Goal: Task Accomplishment & Management: Manage account settings

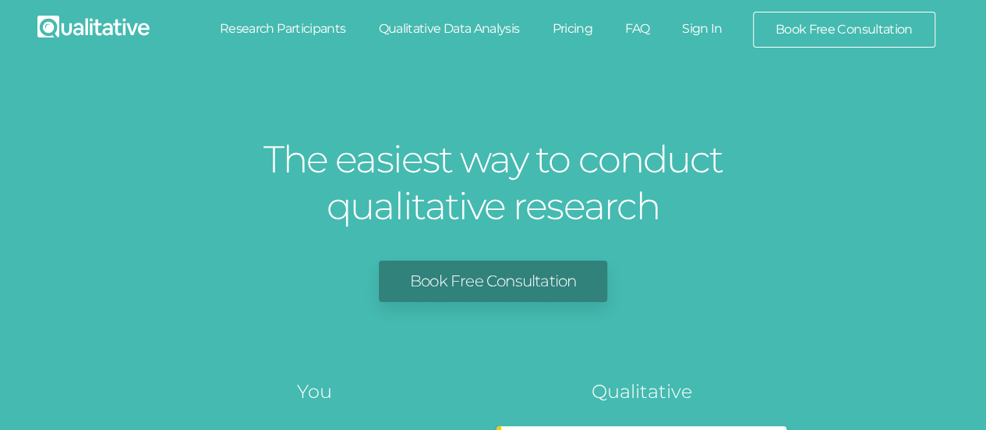
click at [697, 27] on link "Sign In" at bounding box center [702, 29] width 73 height 34
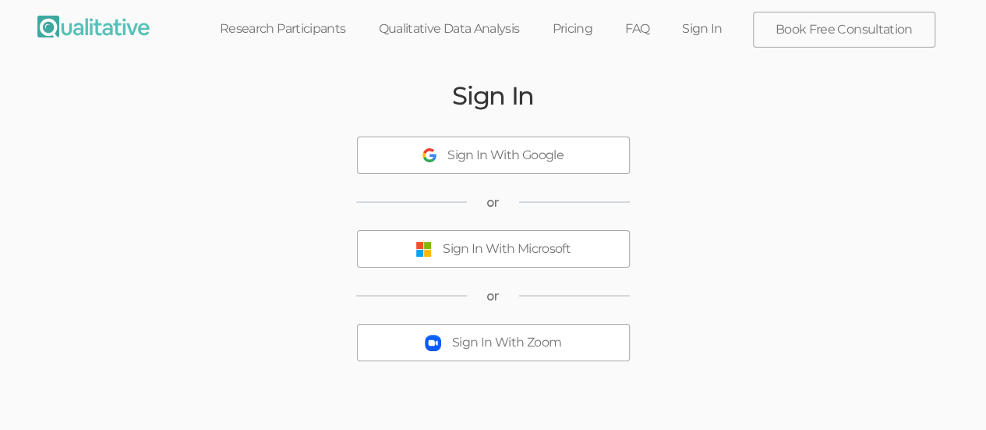
click at [504, 244] on div "Sign In With Microsoft" at bounding box center [507, 249] width 128 height 18
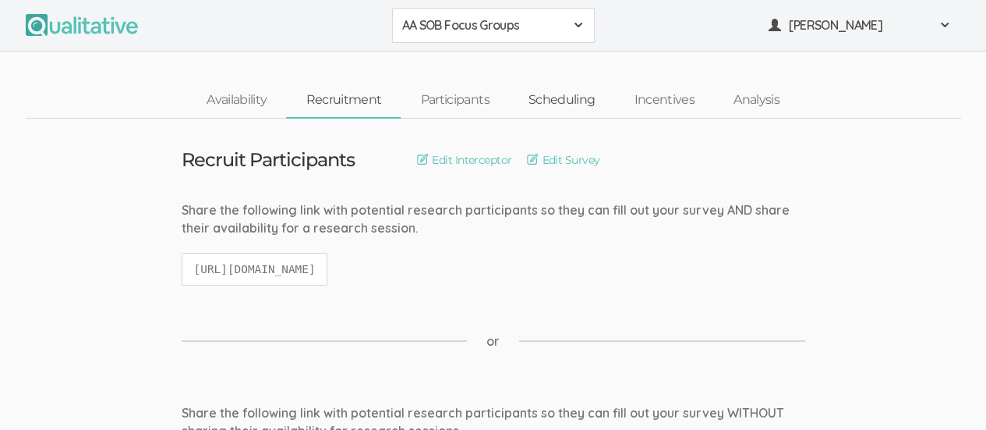
click at [553, 97] on link "Scheduling" at bounding box center [562, 100] width 106 height 34
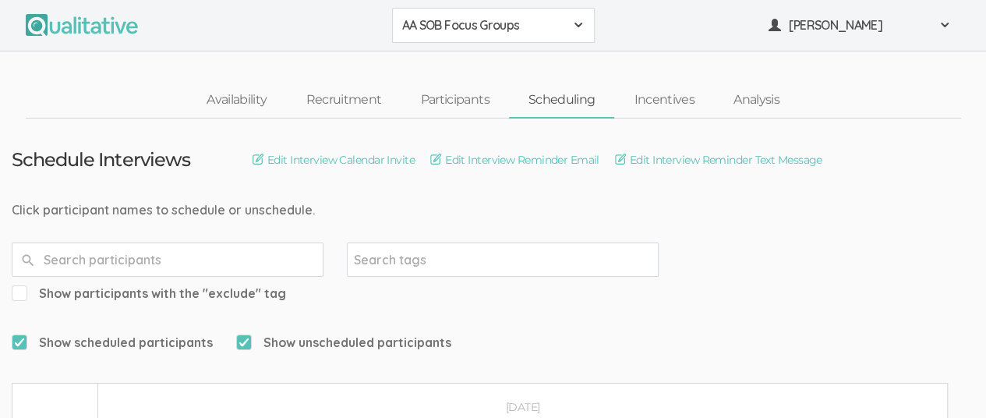
click at [571, 23] on div "AA SOB Focus Groups" at bounding box center [493, 25] width 182 height 18
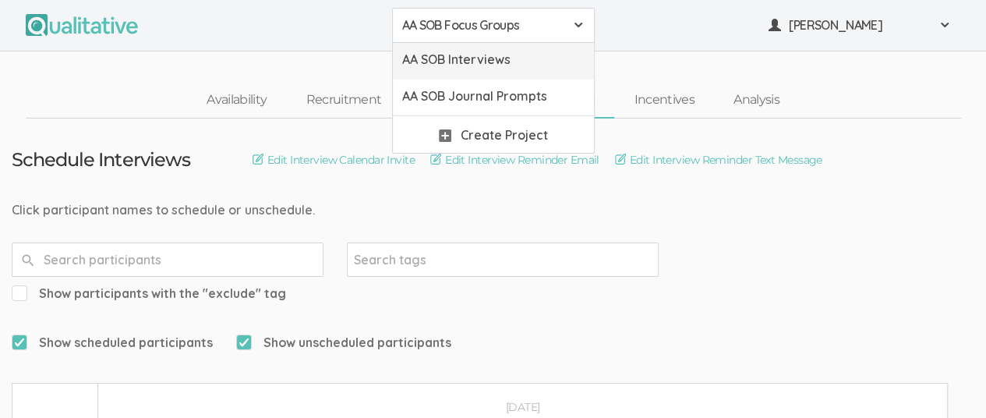
click at [531, 65] on span "AA SOB Interviews" at bounding box center [493, 60] width 182 height 18
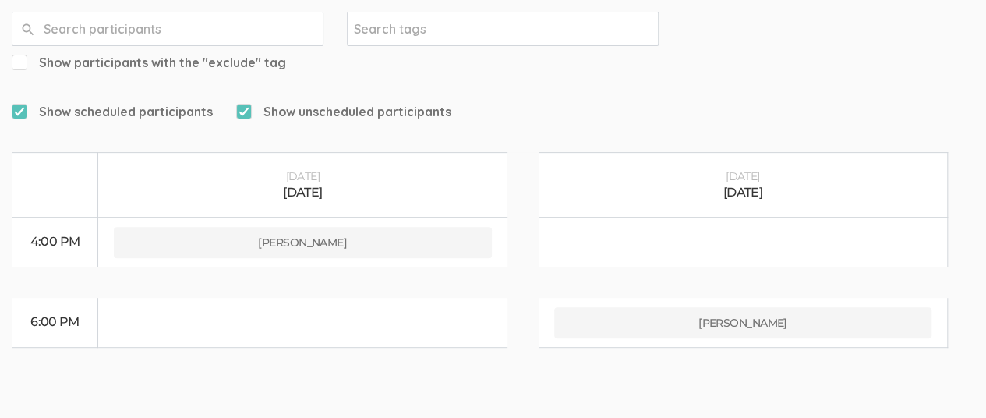
scroll to position [243, 0]
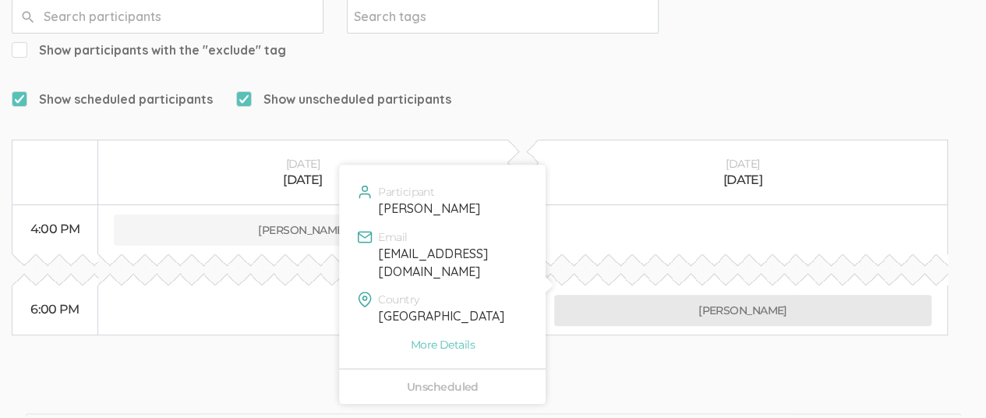
click at [743, 295] on button "Justin Banks" at bounding box center [743, 310] width 378 height 31
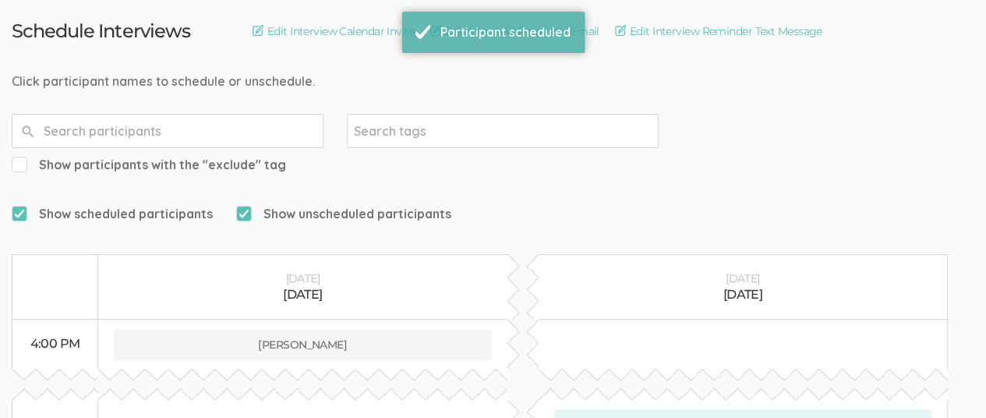
scroll to position [0, 0]
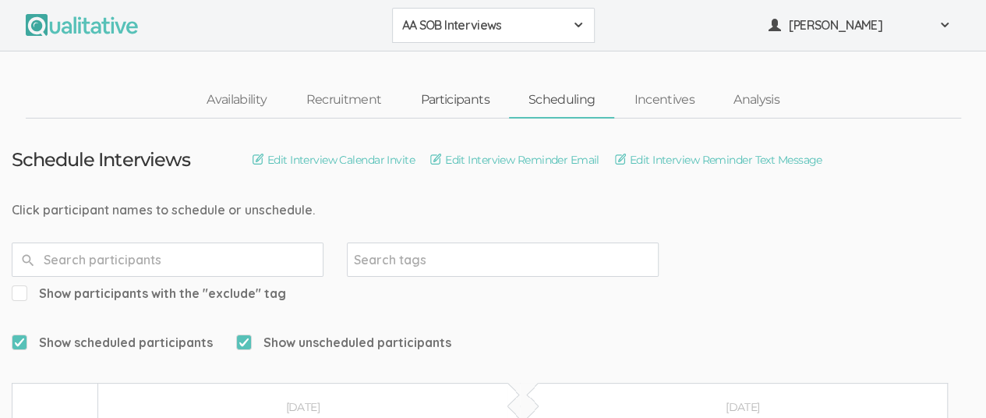
click at [443, 97] on link "Participants" at bounding box center [455, 100] width 108 height 34
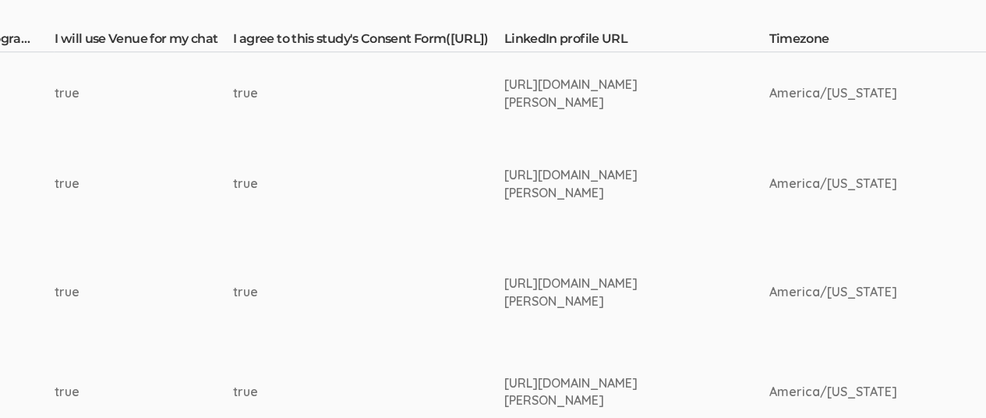
scroll to position [421, 2342]
drag, startPoint x: 511, startPoint y: 81, endPoint x: 613, endPoint y: 105, distance: 104.2
click at [613, 105] on div "https://www.linkedin.com/in/justin-banks-207424251/" at bounding box center [606, 94] width 207 height 36
copy div "https://www.linkedin.com/in/justin-banks-207424251/"
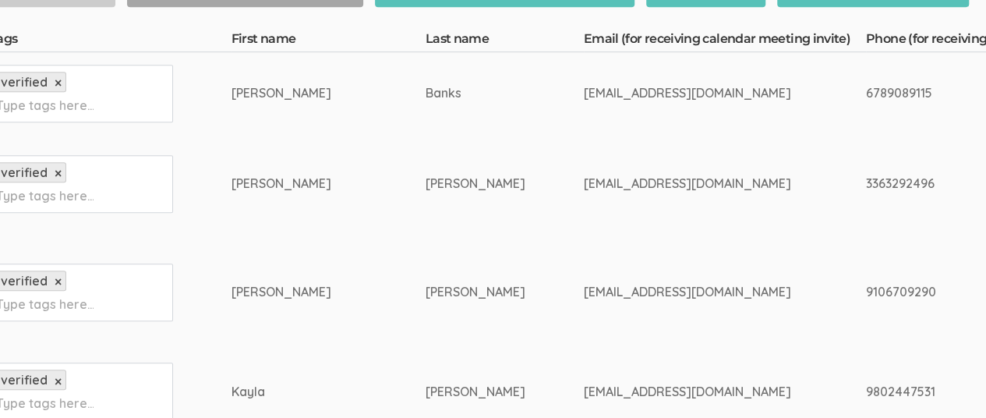
scroll to position [421, 0]
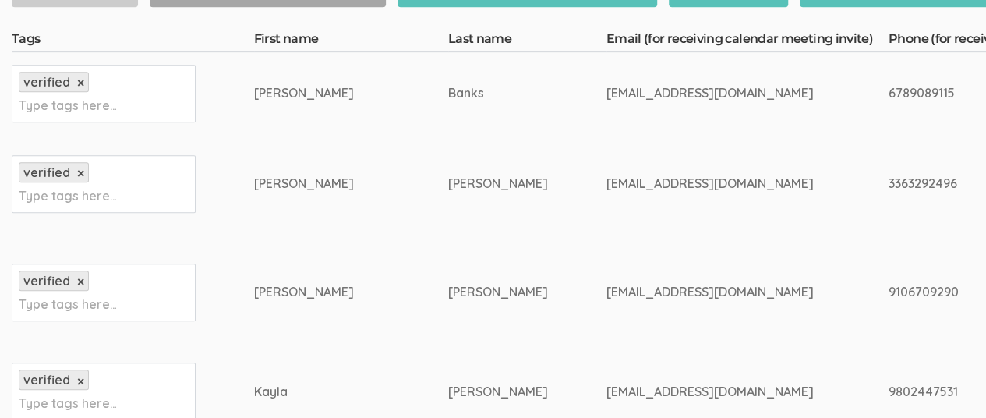
drag, startPoint x: 491, startPoint y: 91, endPoint x: 659, endPoint y: 97, distance: 168.5
click at [659, 97] on div "jkbanks0505@gmail.com" at bounding box center [718, 93] width 224 height 18
click at [614, 93] on div "jkbanks0505@gmail.com" at bounding box center [718, 93] width 224 height 18
drag, startPoint x: 491, startPoint y: 93, endPoint x: 668, endPoint y: 82, distance: 177.3
click at [668, 82] on td "jkbanks0505@gmail.com" at bounding box center [747, 93] width 282 height 82
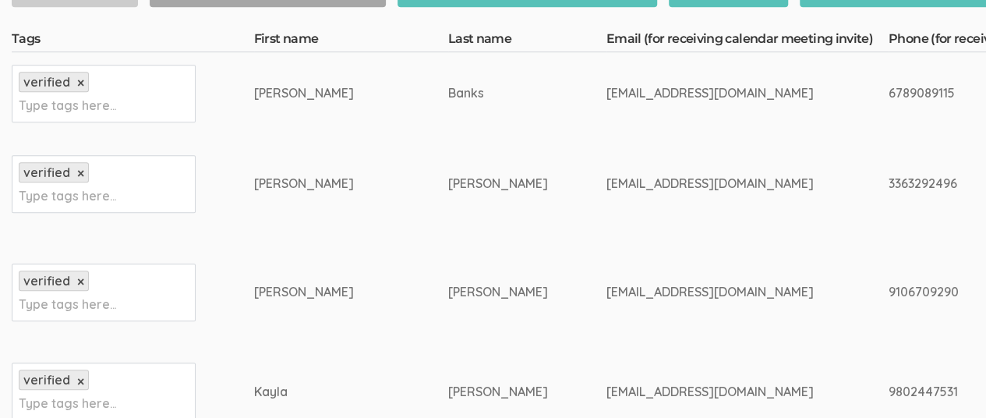
copy div "jkbanks0505@gmail.com"
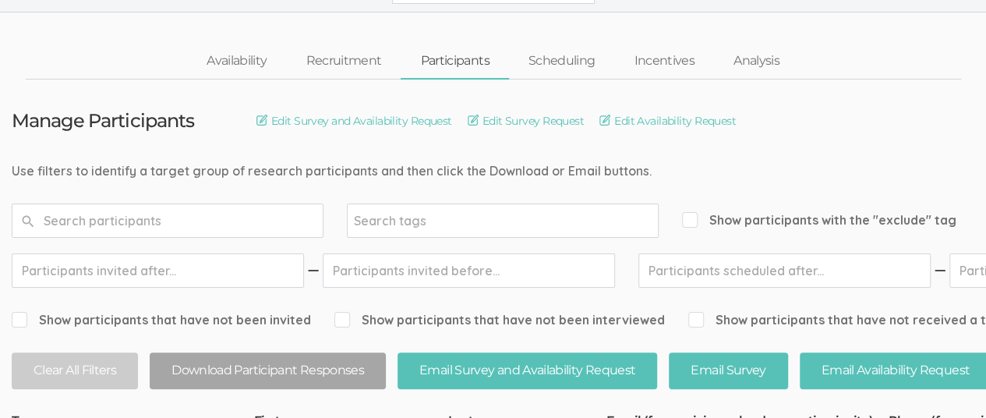
scroll to position [0, 0]
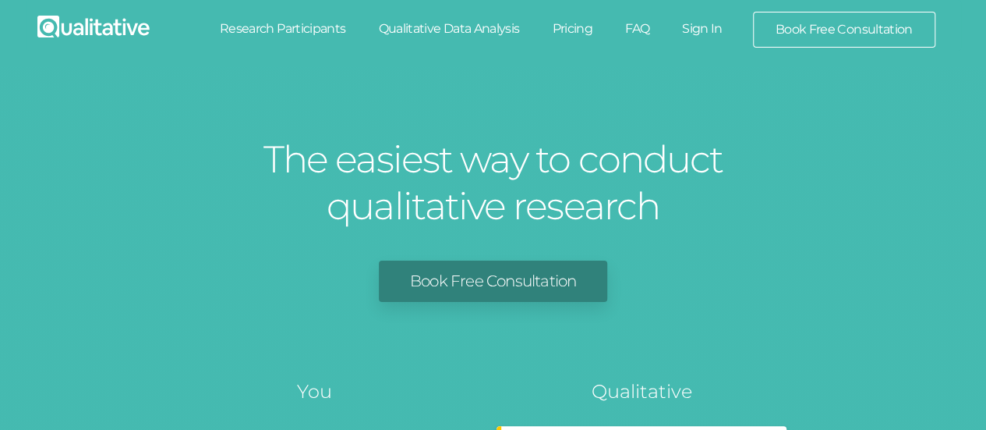
click at [706, 32] on link "Sign In" at bounding box center [702, 29] width 73 height 34
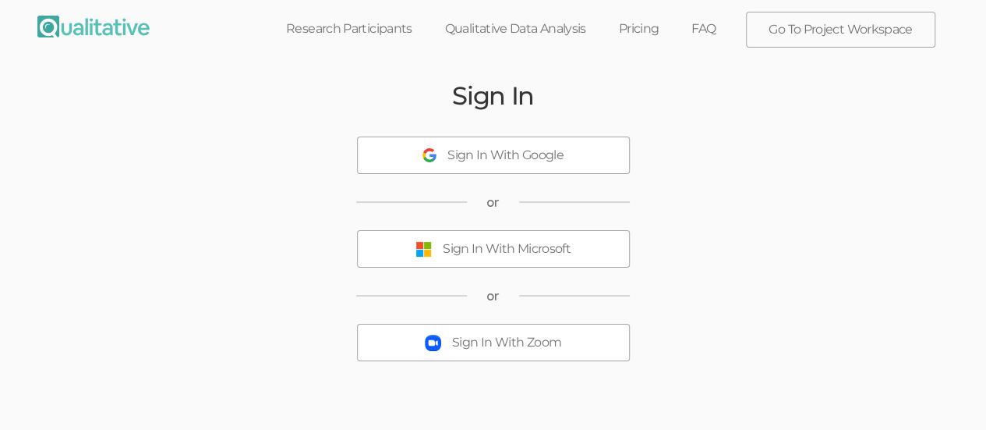
click at [486, 257] on button "Sign In With Microsoft" at bounding box center [493, 248] width 273 height 37
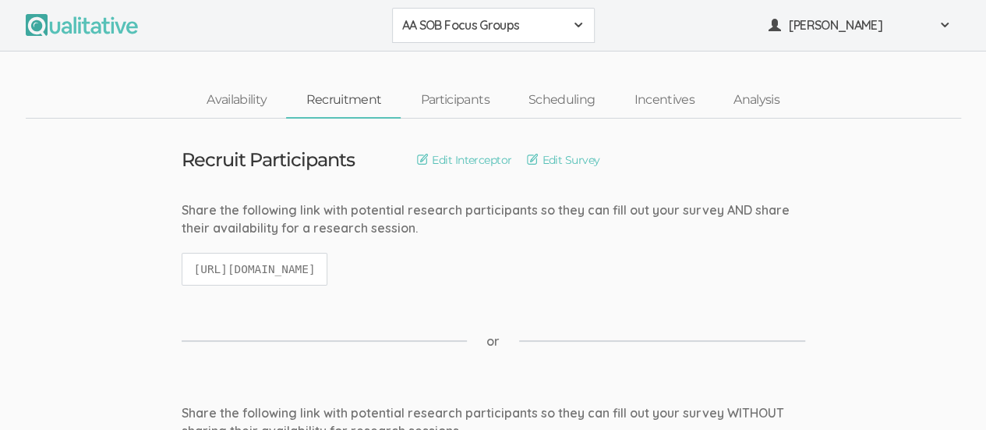
click at [573, 30] on span at bounding box center [578, 25] width 12 height 12
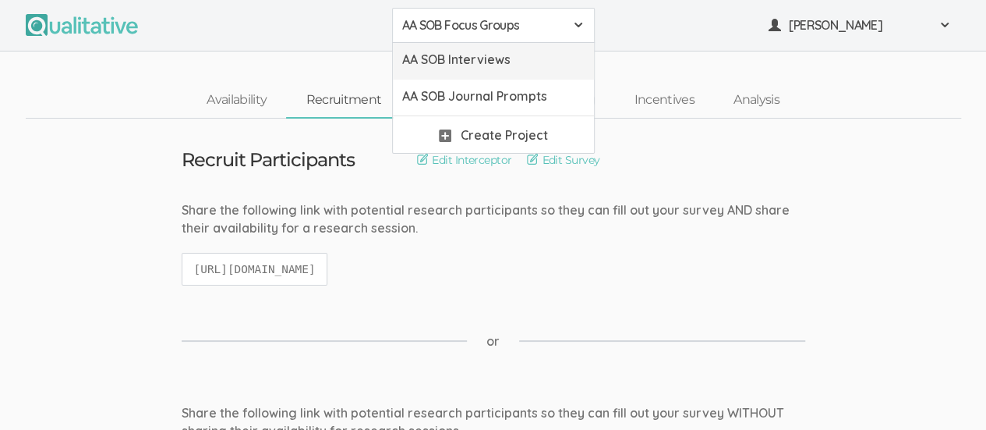
click at [546, 63] on span "AA SOB Interviews" at bounding box center [493, 60] width 182 height 18
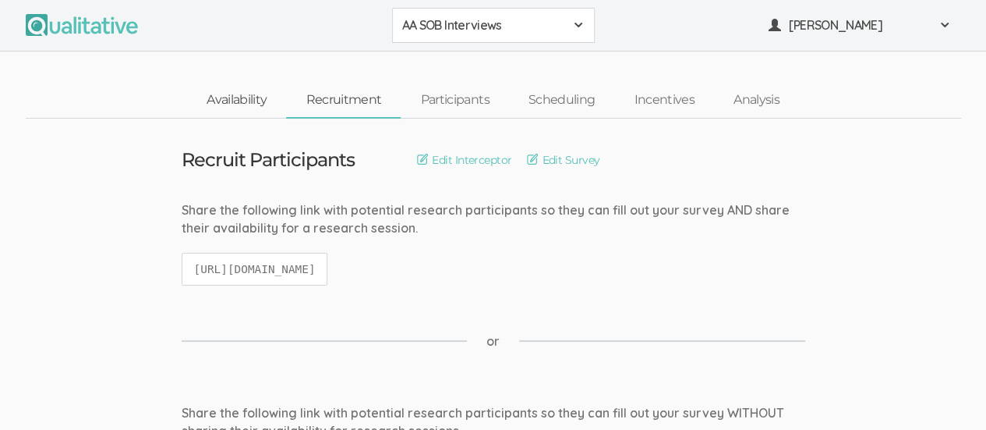
click at [243, 101] on link "Availability" at bounding box center [236, 100] width 99 height 34
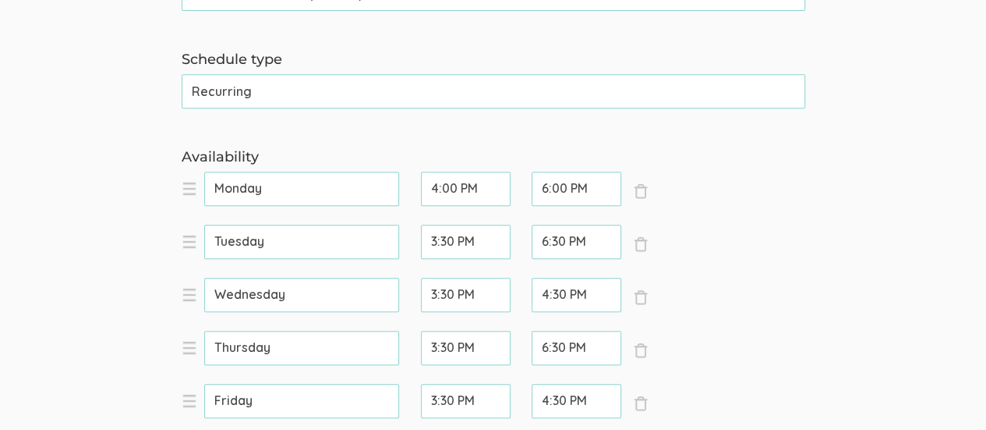
scroll to position [357, 0]
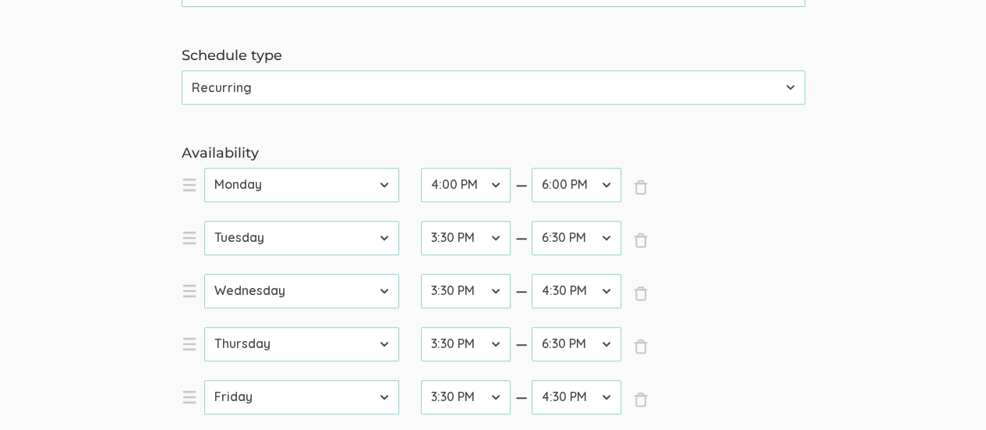
click at [606, 239] on select "12:00 AM 12:30 AM 1:00 AM 1:30 AM 2:00 AM 2:30 AM 3:00 AM 3:30 AM 4:00 AM 4:30 …" at bounding box center [577, 238] width 90 height 34
select select "35"
click at [532, 221] on select "12:00 AM 12:30 AM 1:00 AM 1:30 AM 2:00 AM 2:30 AM 3:00 AM 3:30 AM 4:00 AM 4:30 …" at bounding box center [577, 238] width 90 height 34
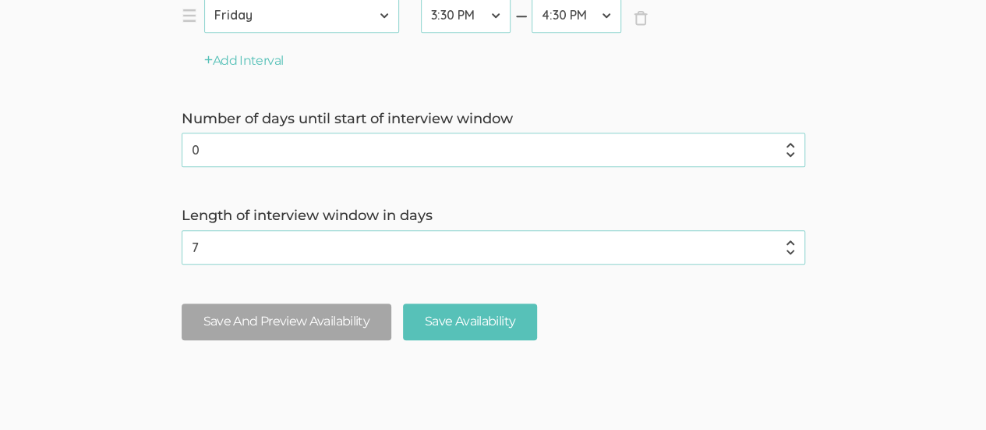
scroll to position [784, 0]
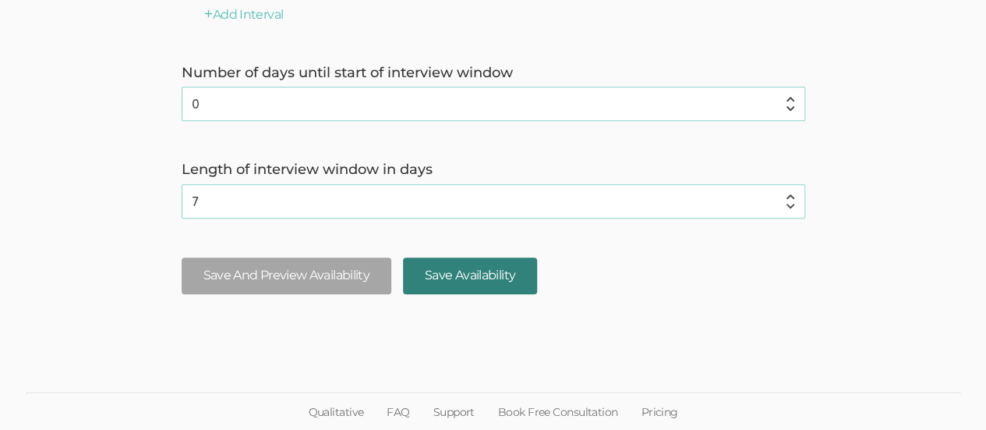
click at [500, 269] on input "Save Availability" at bounding box center [470, 275] width 134 height 37
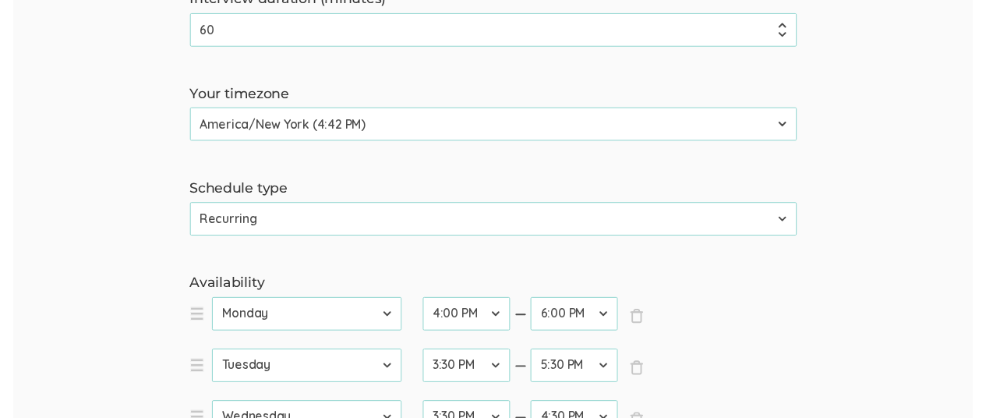
scroll to position [0, 0]
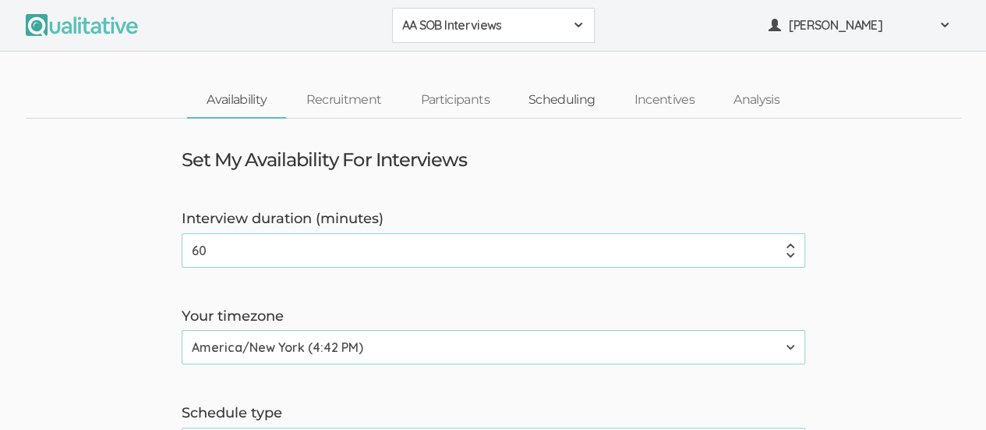
click at [551, 100] on link "Scheduling" at bounding box center [562, 100] width 106 height 34
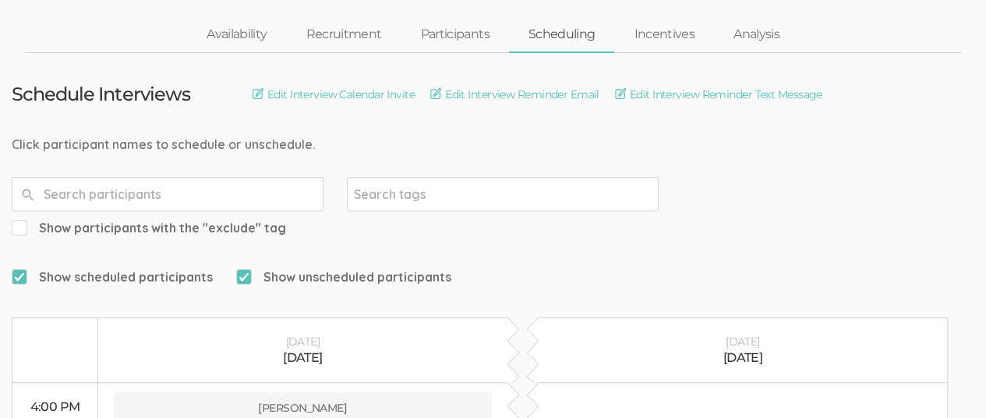
scroll to position [58, 0]
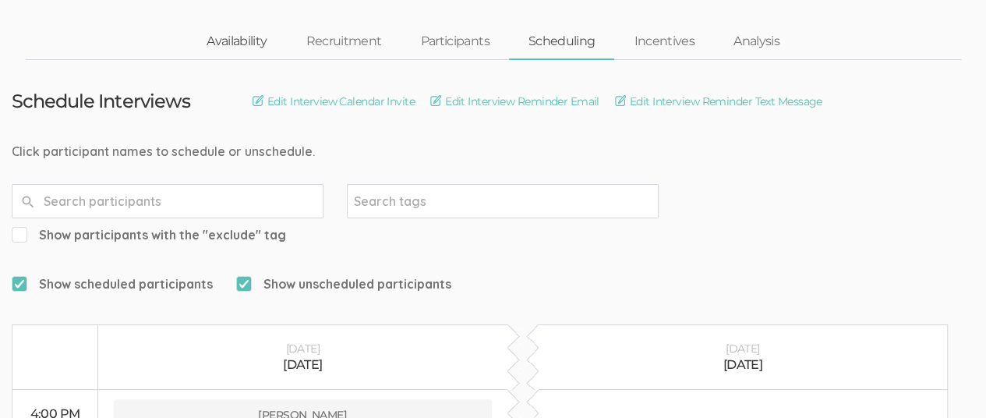
click at [249, 45] on link "Availability" at bounding box center [236, 42] width 99 height 34
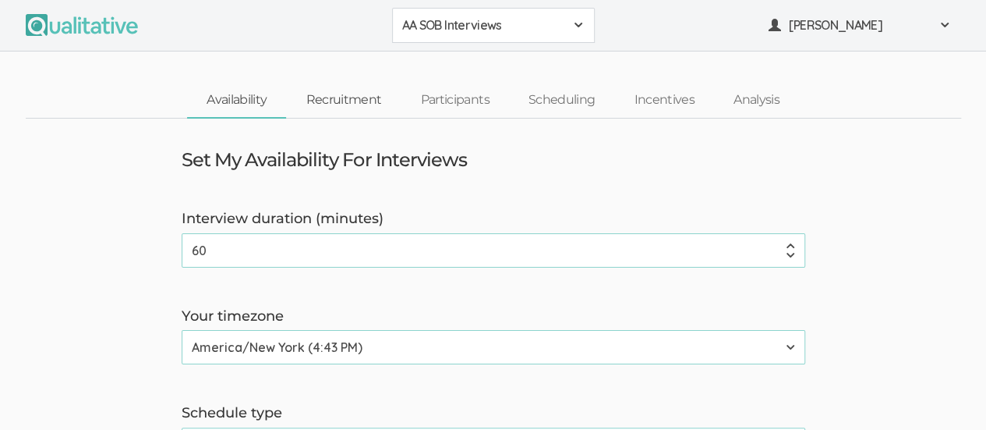
click at [347, 109] on link "Recruitment" at bounding box center [343, 100] width 115 height 34
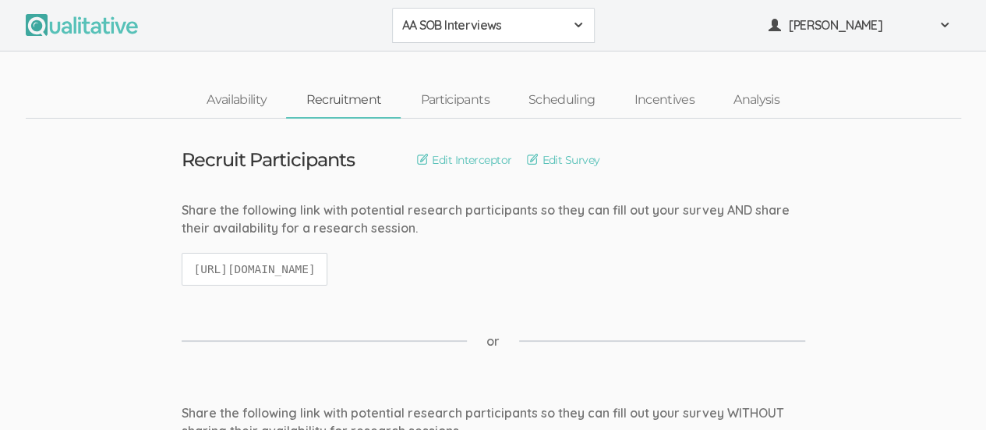
drag, startPoint x: 195, startPoint y: 266, endPoint x: 639, endPoint y: 253, distance: 444.5
click at [639, 253] on div "Share the following link with potential research participants so they can fill …" at bounding box center [493, 251] width 647 height 100
click at [328, 267] on code "https://qualitative.io/screener/68a205b49f335cd3cccab60a" at bounding box center [255, 270] width 147 height 34
drag, startPoint x: 195, startPoint y: 267, endPoint x: 646, endPoint y: 278, distance: 451.5
click at [646, 278] on div "Share the following link with potential research participants so they can fill …" at bounding box center [493, 251] width 647 height 100
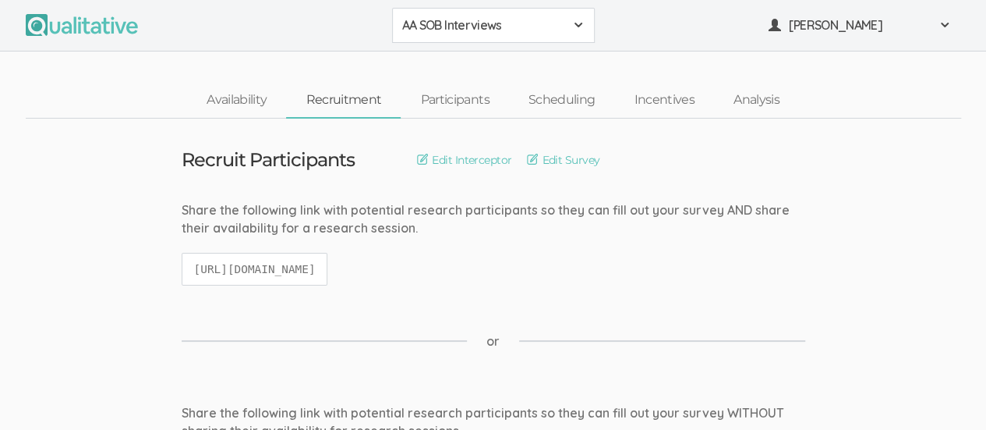
click at [328, 267] on code "https://qualitative.io/screener/68a205b49f335cd3cccab60a" at bounding box center [255, 270] width 147 height 34
drag, startPoint x: 193, startPoint y: 265, endPoint x: 642, endPoint y: 267, distance: 449.0
click at [642, 267] on div "Share the following link with potential research participants so they can fill …" at bounding box center [493, 251] width 647 height 100
click at [328, 266] on code "https://qualitative.io/screener/68a205b49f335cd3cccab60a" at bounding box center [255, 270] width 147 height 34
drag, startPoint x: 193, startPoint y: 268, endPoint x: 721, endPoint y: 280, distance: 527.9
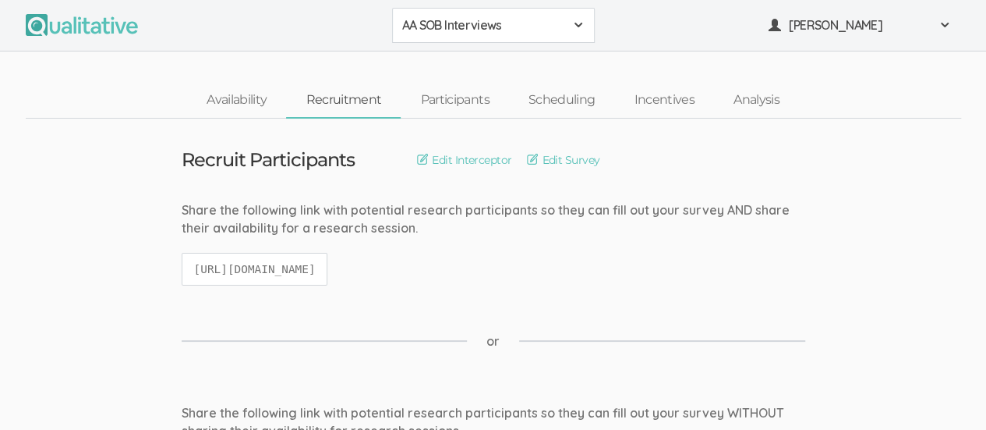
click at [721, 280] on div "Share the following link with potential research participants so they can fill …" at bounding box center [493, 251] width 647 height 100
copy code "https://qualitative.io/screener/68a205b49f335cd3cccab60a"
click at [242, 98] on link "Availability" at bounding box center [236, 100] width 99 height 34
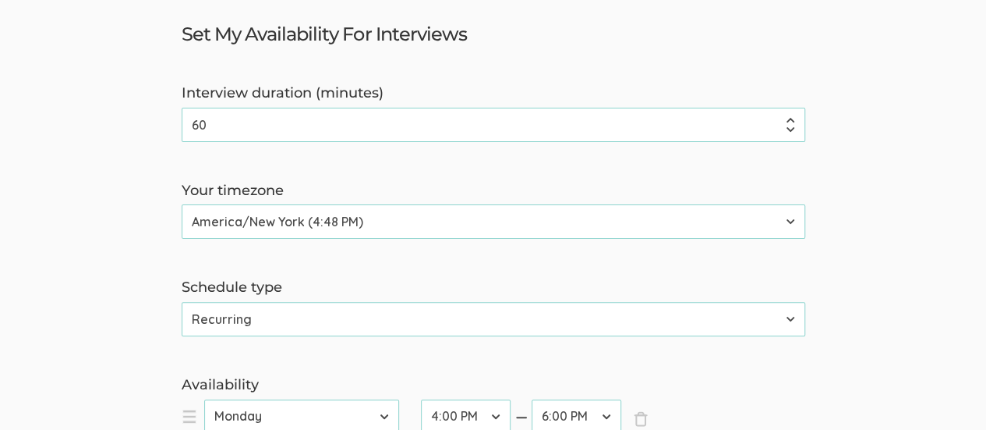
scroll to position [14, 0]
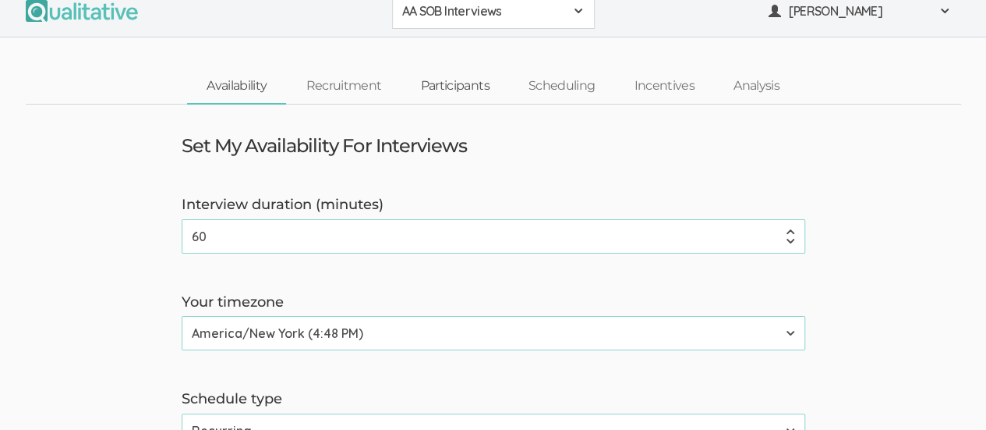
click at [468, 87] on link "Participants" at bounding box center [455, 86] width 108 height 34
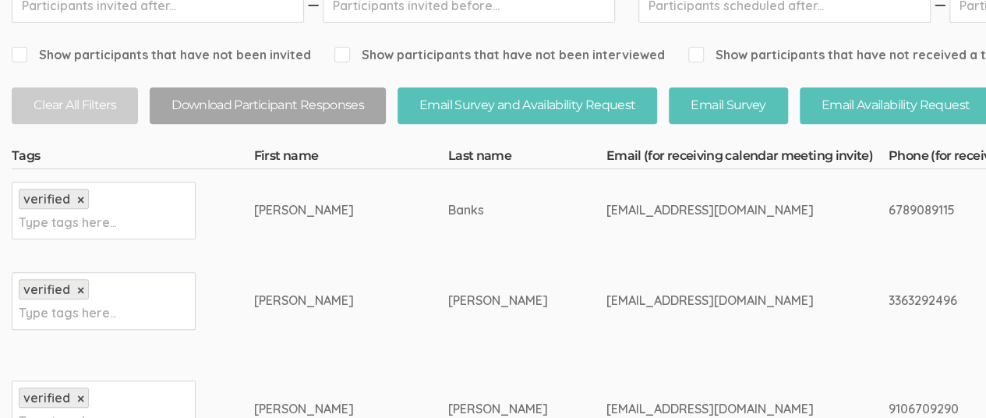
scroll to position [303, 0]
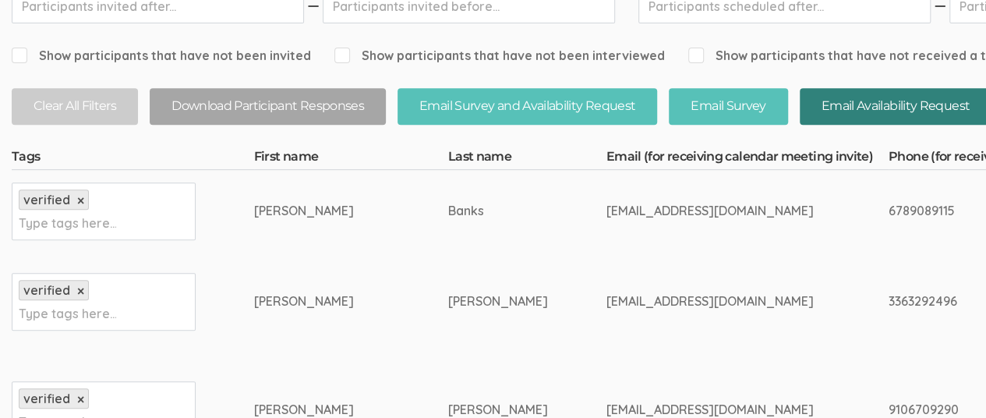
click at [893, 109] on button "Email Availability Request" at bounding box center [896, 106] width 192 height 37
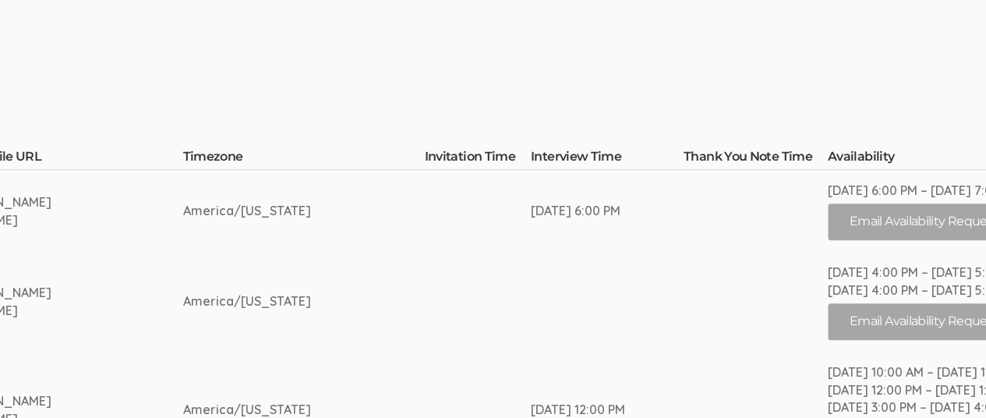
scroll to position [303, 2982]
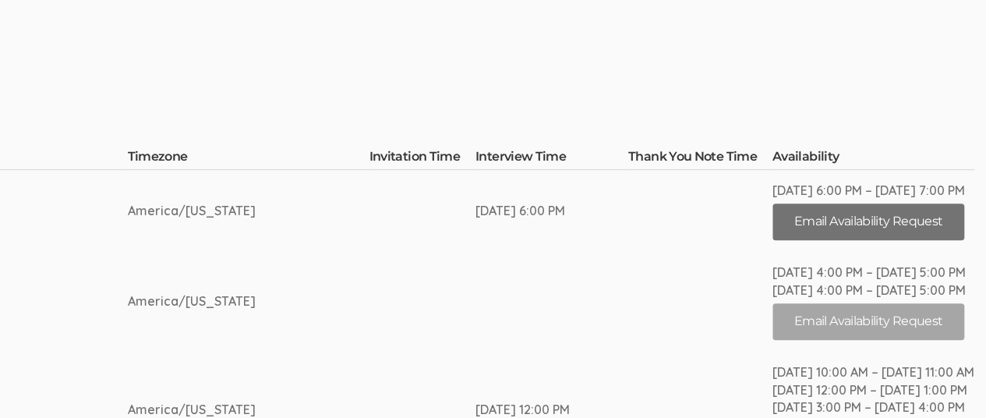
click at [876, 229] on button "Email Availability Request" at bounding box center [869, 221] width 192 height 37
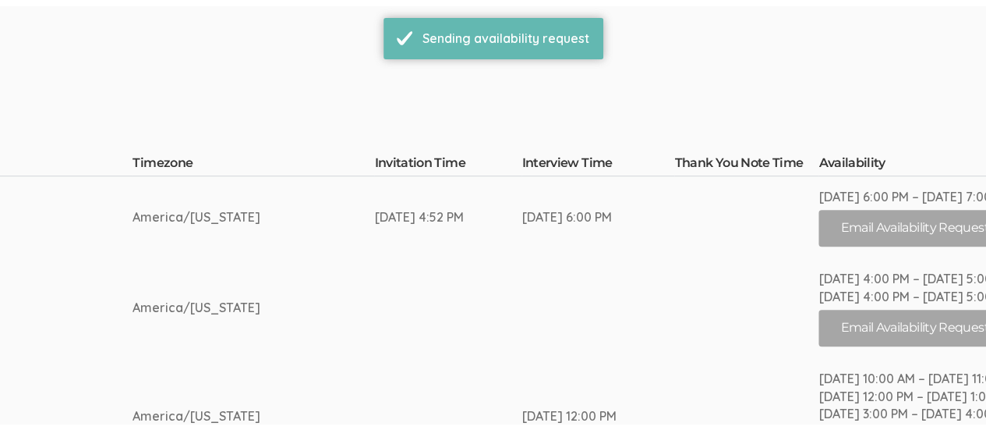
scroll to position [0, 0]
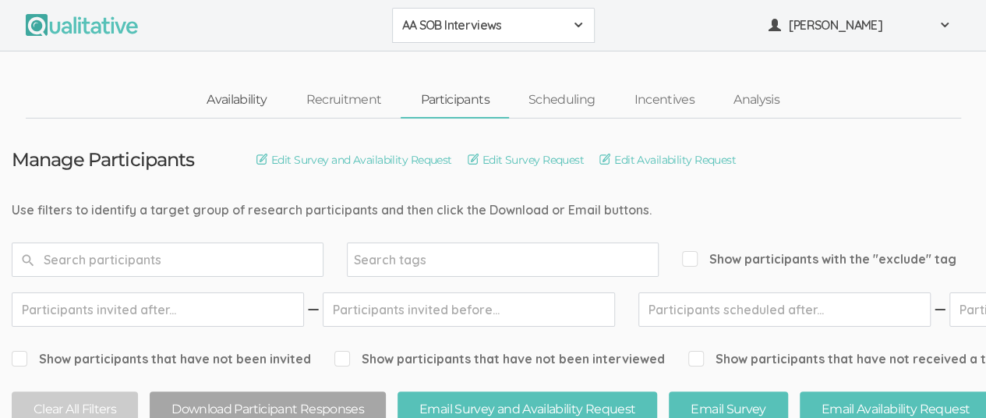
click at [233, 108] on link "Availability" at bounding box center [236, 100] width 99 height 34
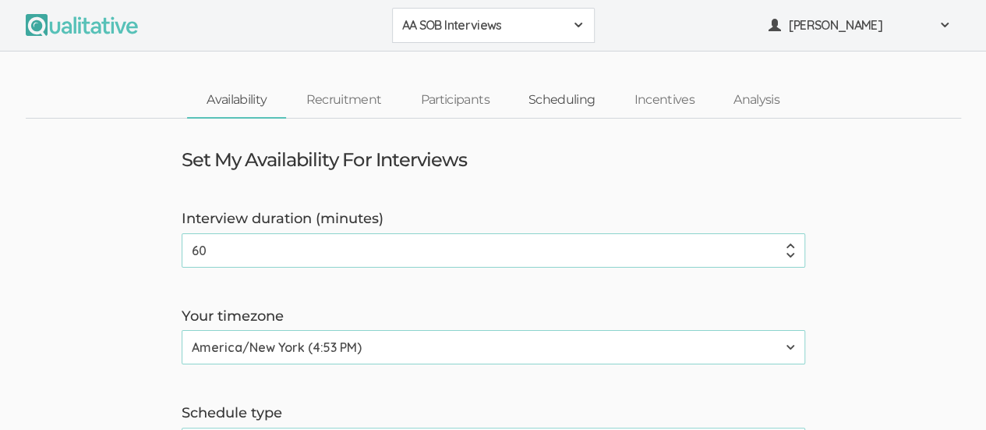
click at [576, 96] on link "Scheduling" at bounding box center [562, 100] width 106 height 34
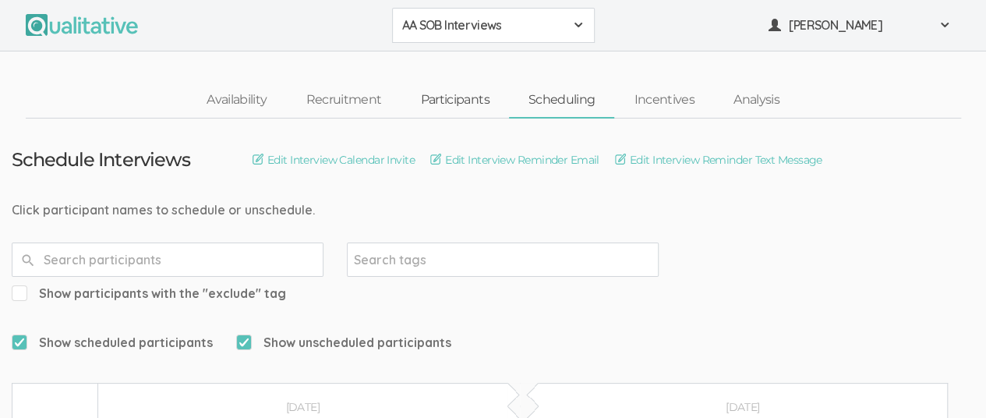
click at [455, 97] on link "Participants" at bounding box center [455, 100] width 108 height 34
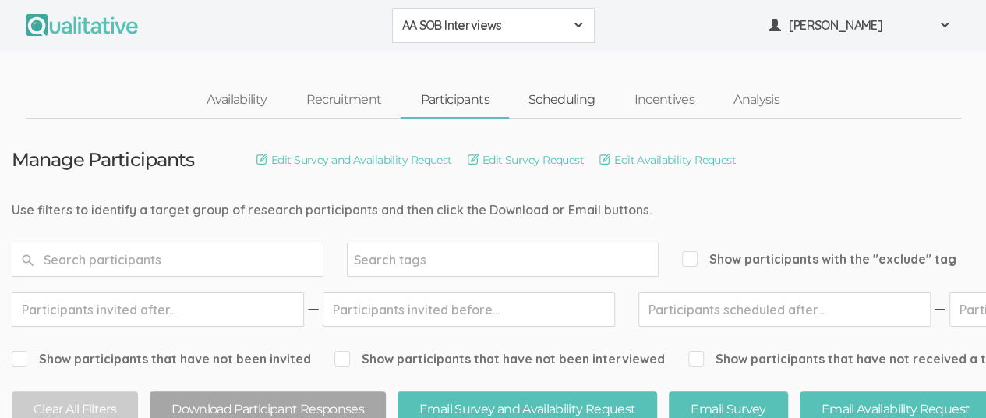
click at [571, 110] on link "Scheduling" at bounding box center [562, 100] width 106 height 34
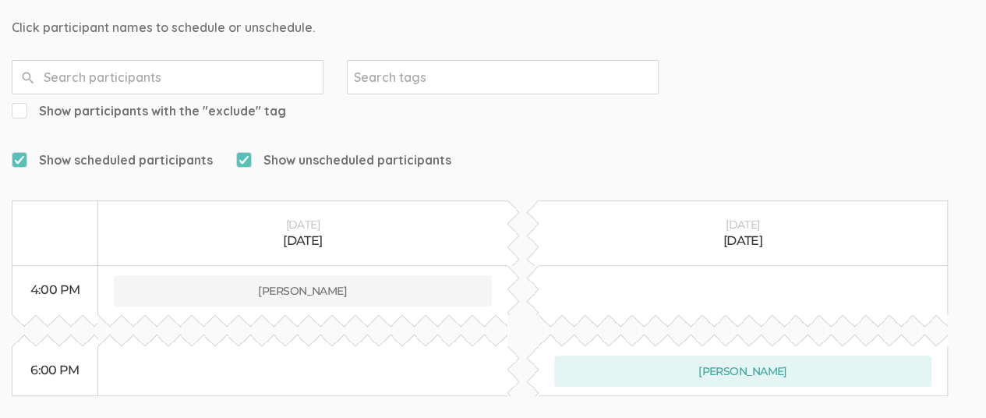
scroll to position [243, 0]
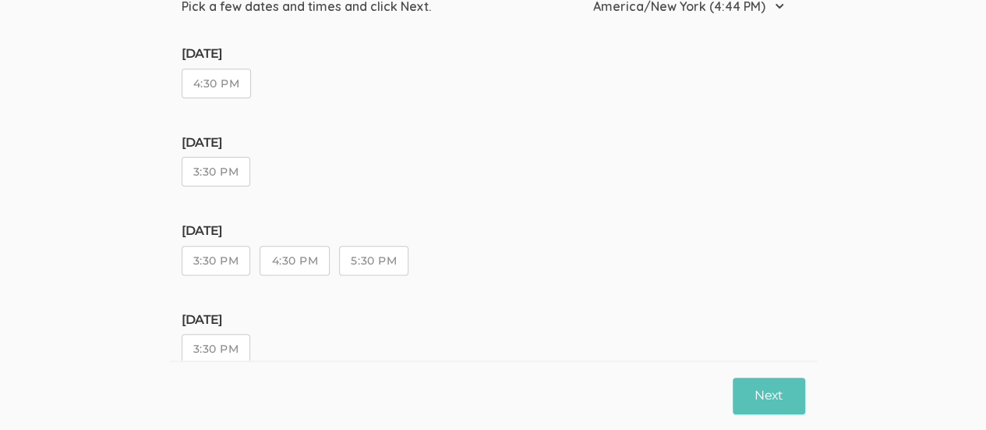
scroll to position [56, 0]
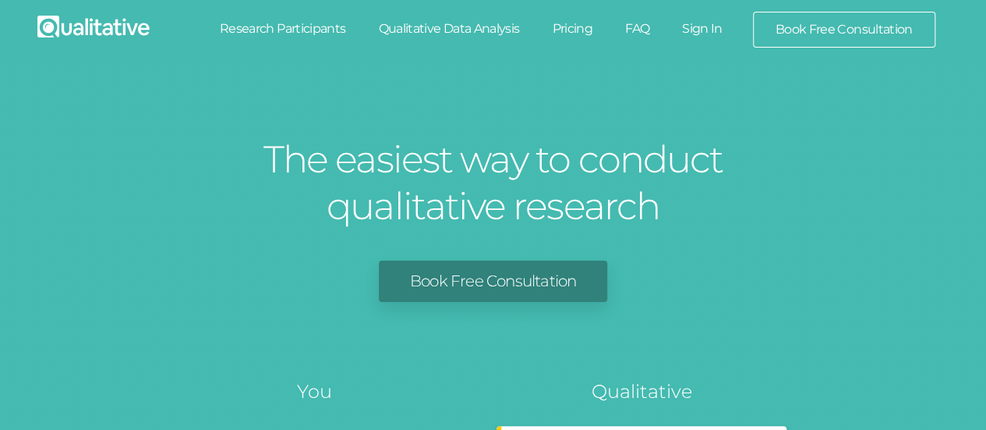
drag, startPoint x: 0, startPoint y: 0, endPoint x: 709, endPoint y: 27, distance: 709.9
click at [709, 27] on link "Sign In" at bounding box center [702, 29] width 73 height 34
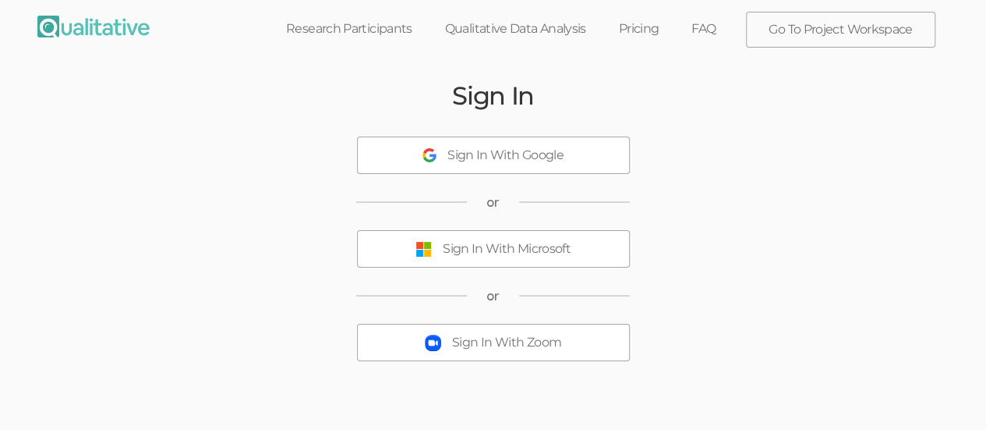
click at [437, 244] on button "Sign In With Microsoft" at bounding box center [493, 248] width 273 height 37
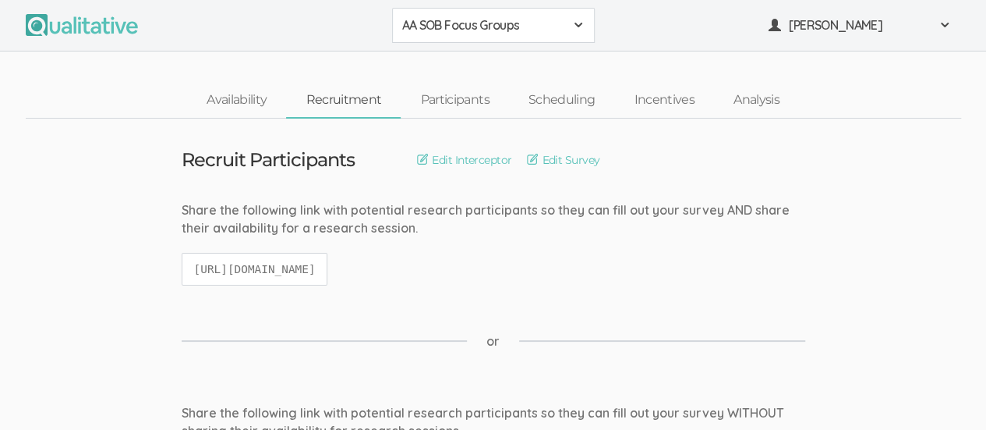
click at [570, 27] on div "AA SOB Focus Groups" at bounding box center [493, 25] width 182 height 18
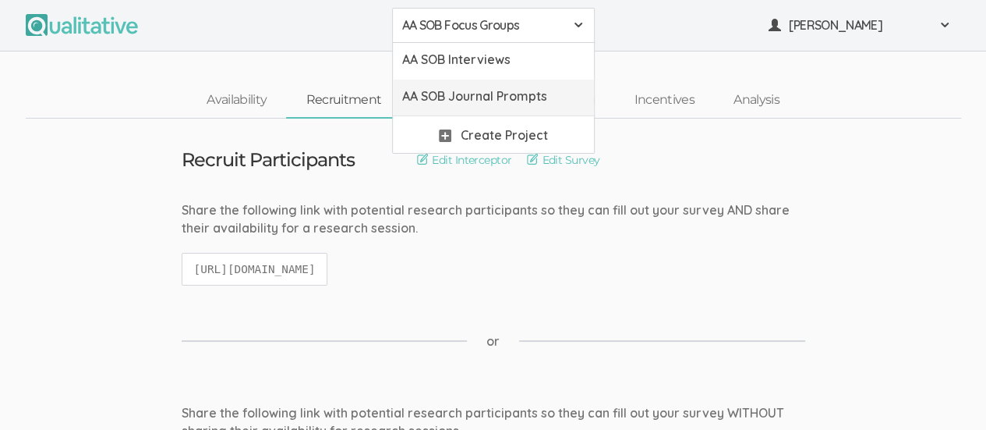
click at [543, 99] on span "AA SOB Journal Prompts" at bounding box center [493, 96] width 182 height 18
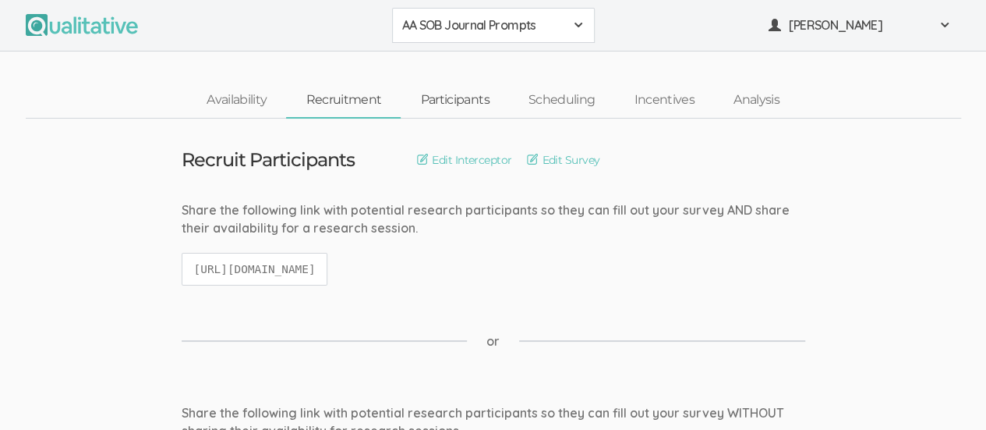
click at [469, 103] on link "Participants" at bounding box center [455, 100] width 108 height 34
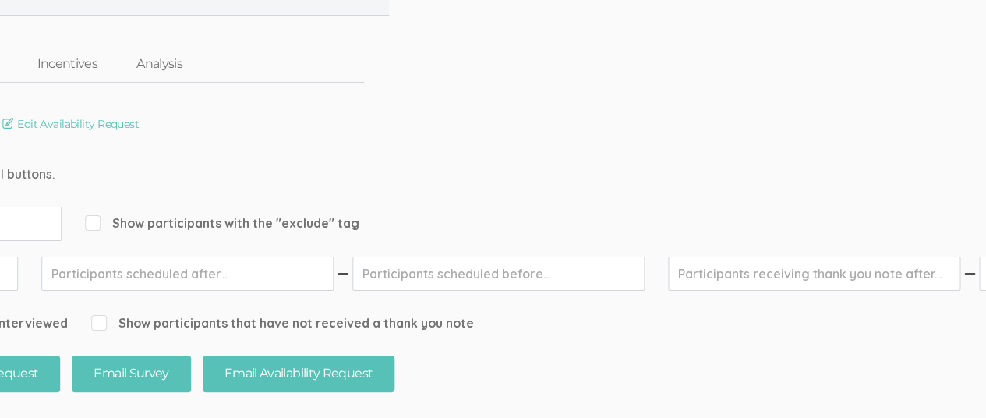
scroll to position [0, 597]
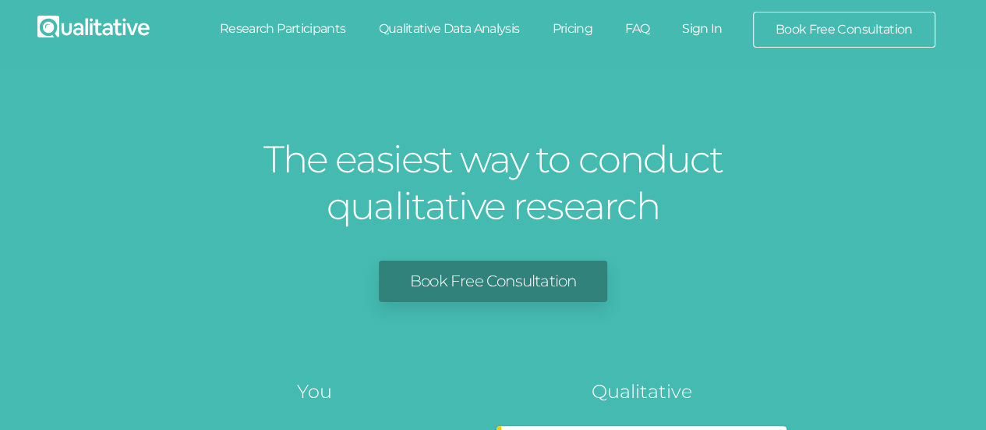
click at [709, 32] on link "Sign In" at bounding box center [702, 29] width 73 height 34
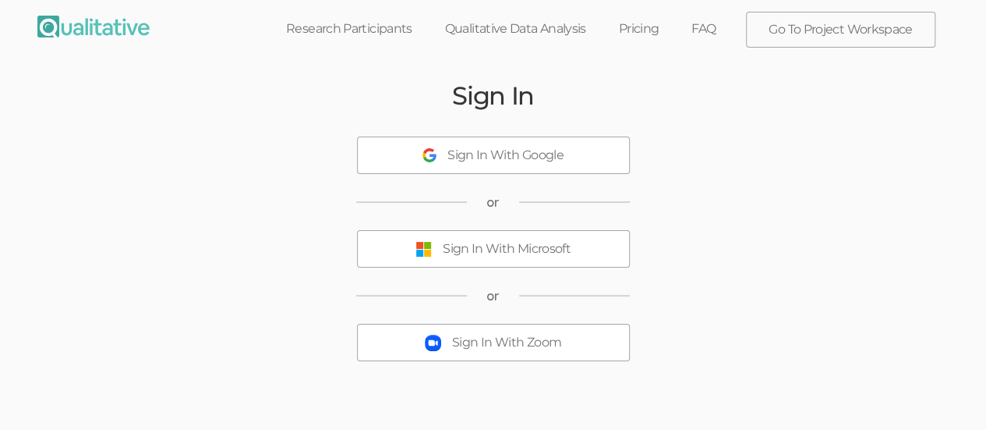
click at [486, 249] on div "Sign In With Microsoft" at bounding box center [507, 249] width 128 height 18
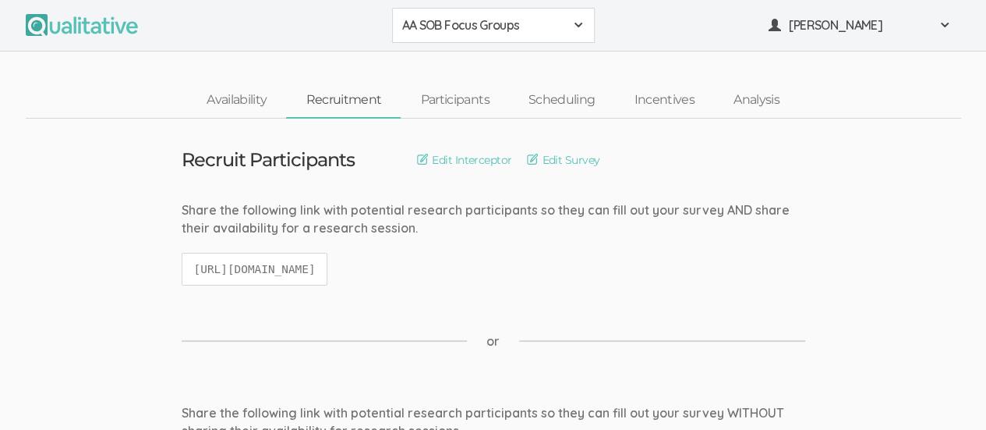
click at [576, 29] on span at bounding box center [578, 25] width 12 height 12
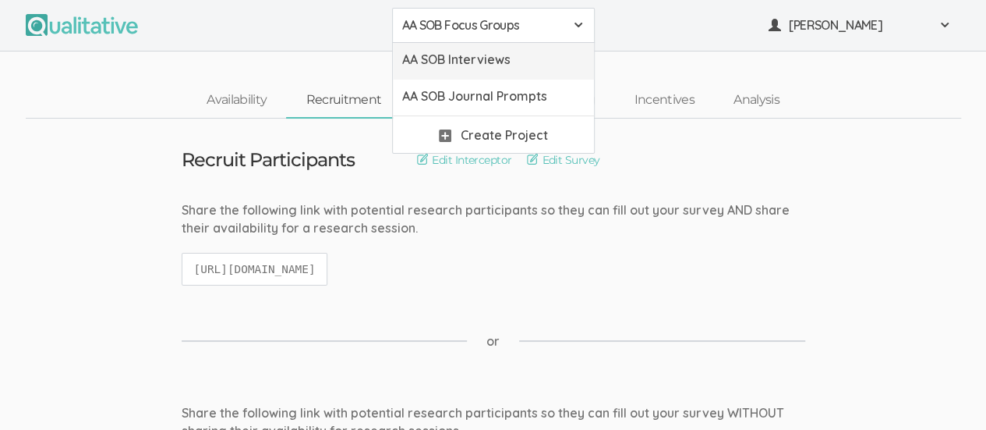
click at [535, 62] on span "AA SOB Interviews" at bounding box center [493, 60] width 182 height 18
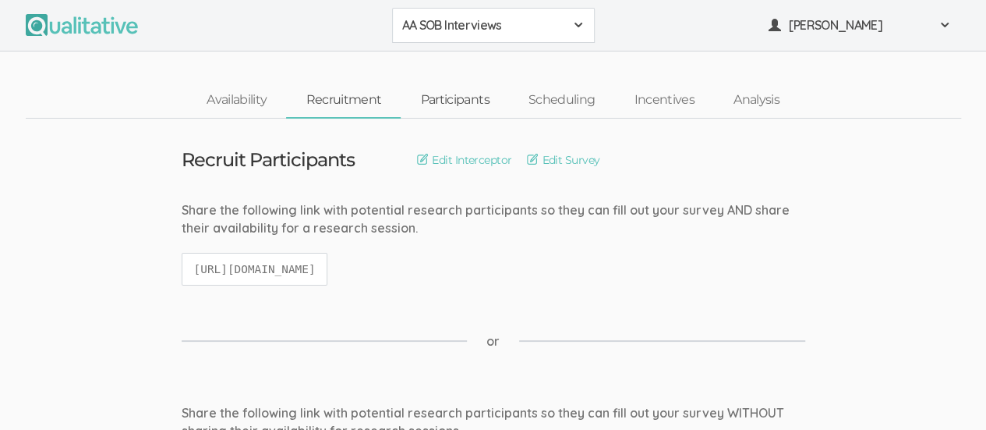
click at [466, 96] on link "Participants" at bounding box center [455, 100] width 108 height 34
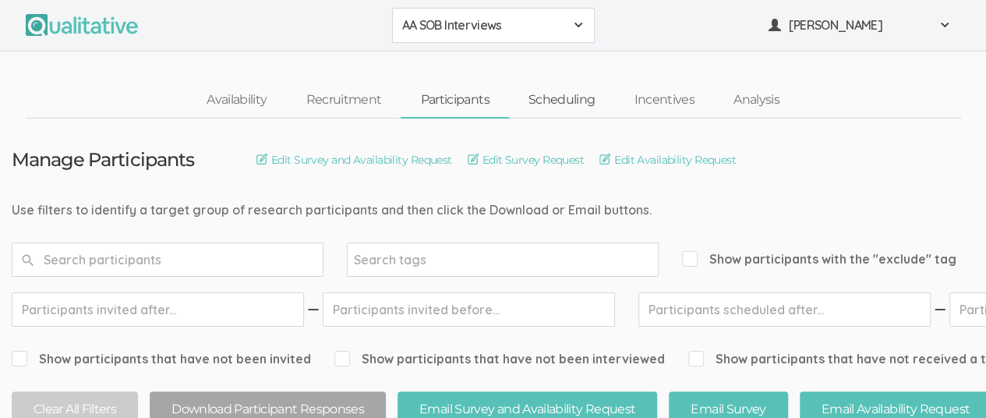
click at [567, 94] on link "Scheduling" at bounding box center [562, 100] width 106 height 34
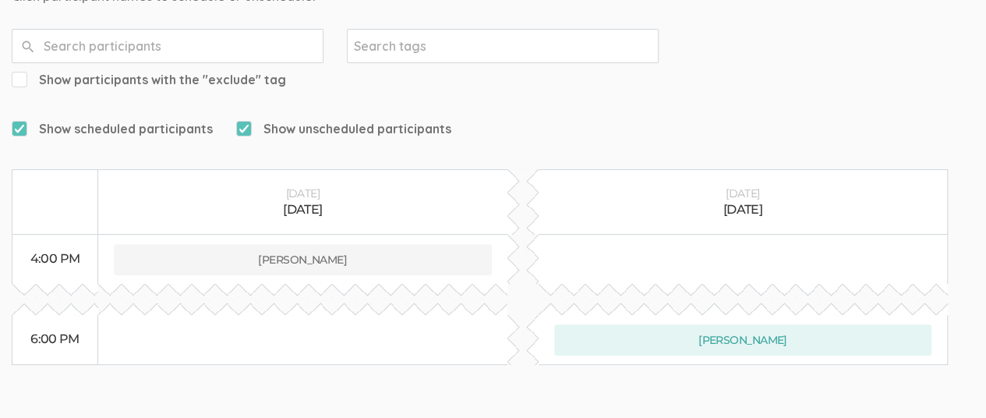
scroll to position [243, 0]
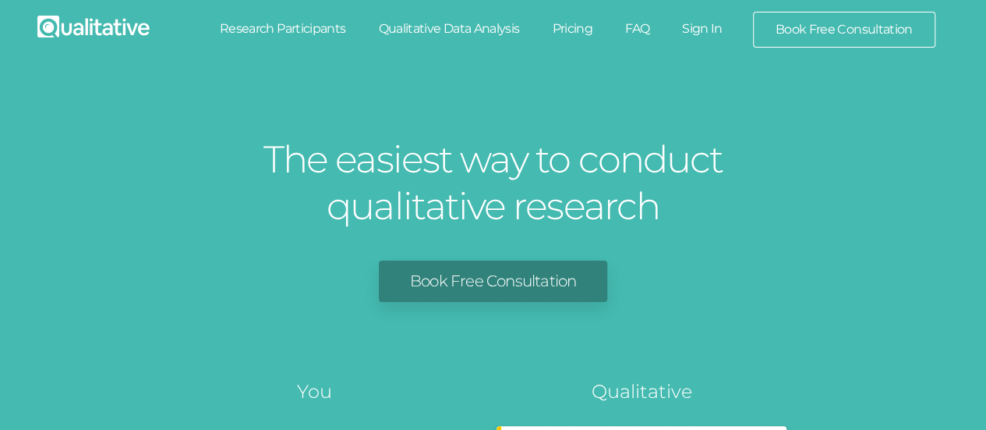
click at [708, 27] on link "Sign In" at bounding box center [702, 29] width 73 height 34
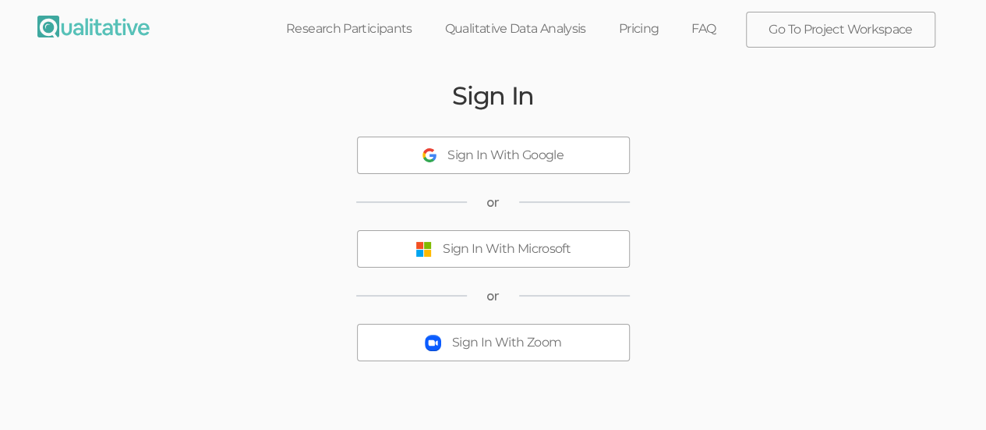
click at [443, 256] on div "Sign In With Microsoft" at bounding box center [507, 249] width 128 height 18
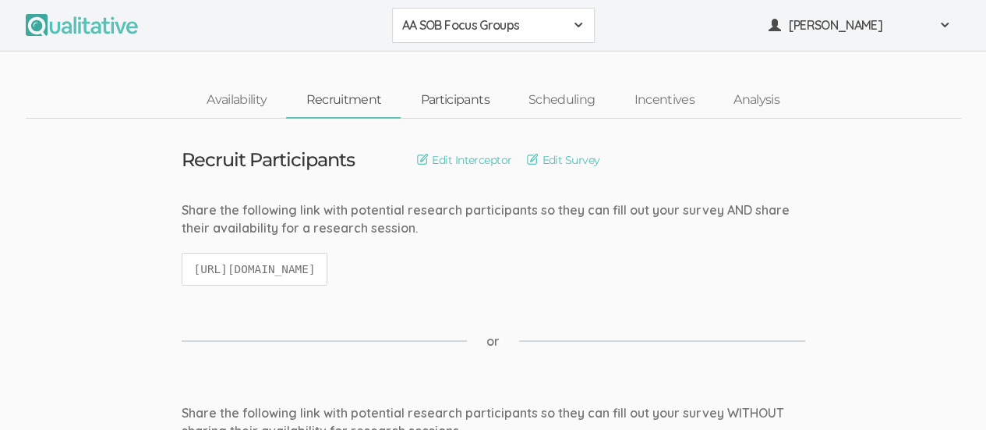
click at [474, 106] on link "Participants" at bounding box center [455, 100] width 108 height 34
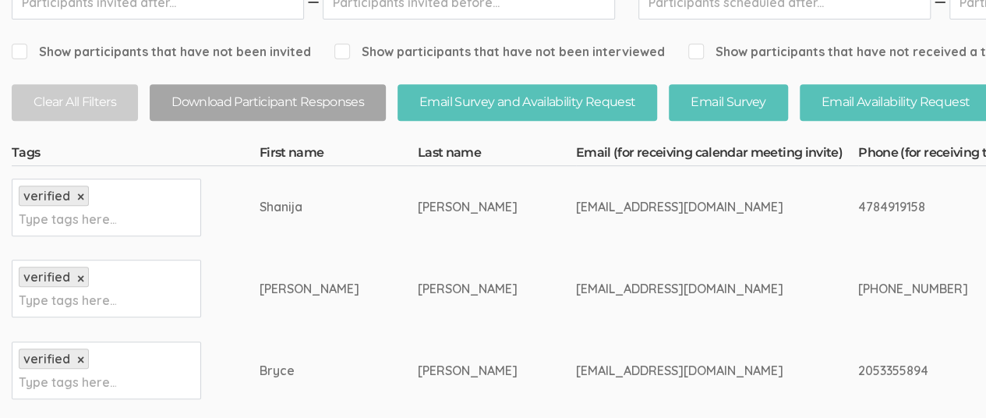
scroll to position [313, 0]
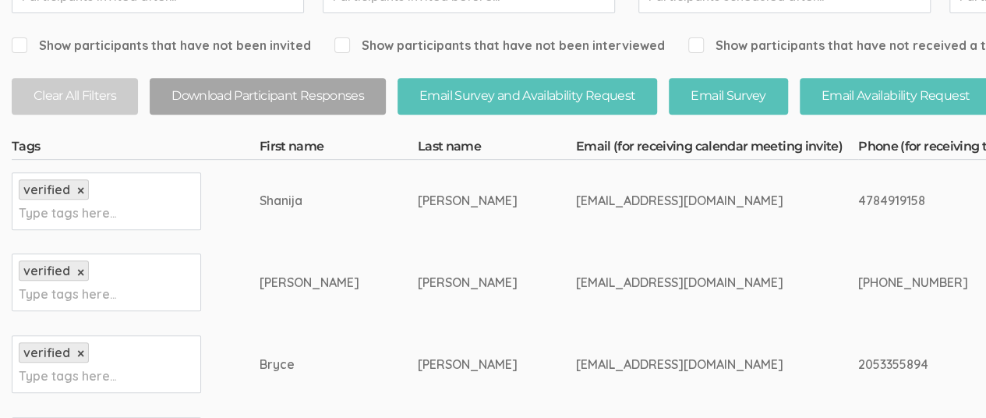
drag, startPoint x: 747, startPoint y: 200, endPoint x: 829, endPoint y: 191, distance: 83.2
click at [858, 192] on div "4784919158" at bounding box center [988, 201] width 260 height 18
